Goal: Task Accomplishment & Management: Manage account settings

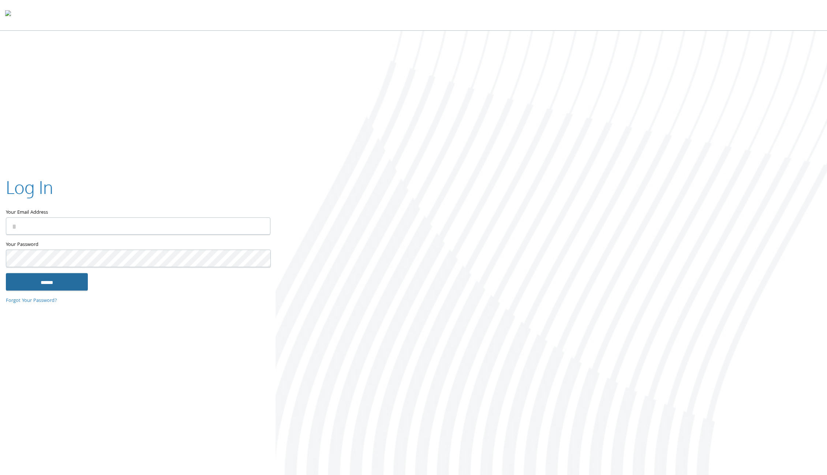
type input "**********"
click at [50, 284] on input "******" at bounding box center [47, 282] width 82 height 18
type input "**********"
click at [60, 285] on input "******" at bounding box center [47, 282] width 82 height 18
